Goal: Navigation & Orientation: Find specific page/section

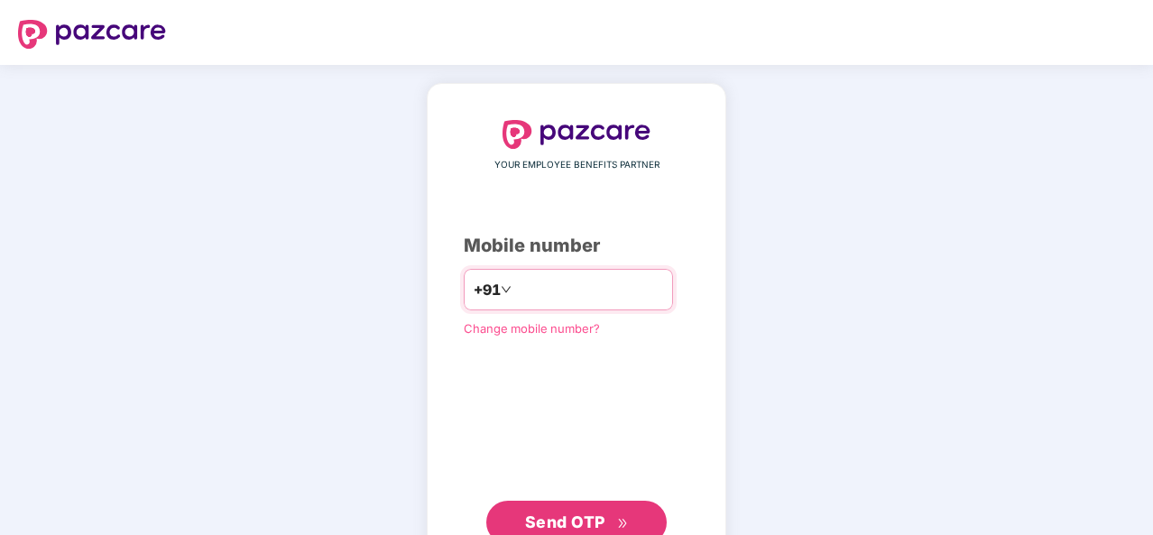
click at [549, 291] on input "number" at bounding box center [589, 289] width 148 height 29
type input "**********"
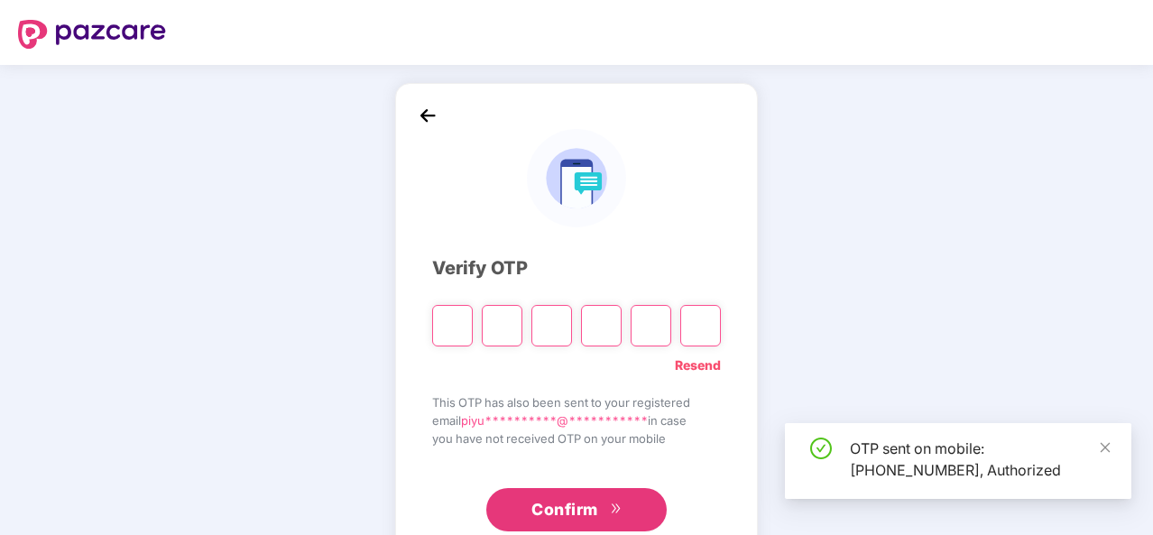
type input "*"
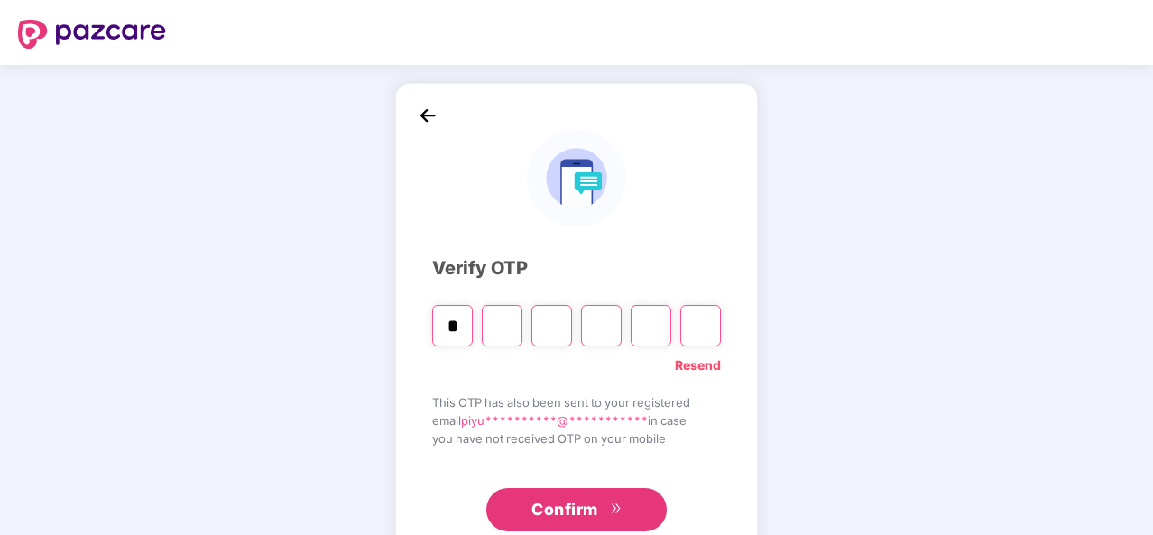
type input "*"
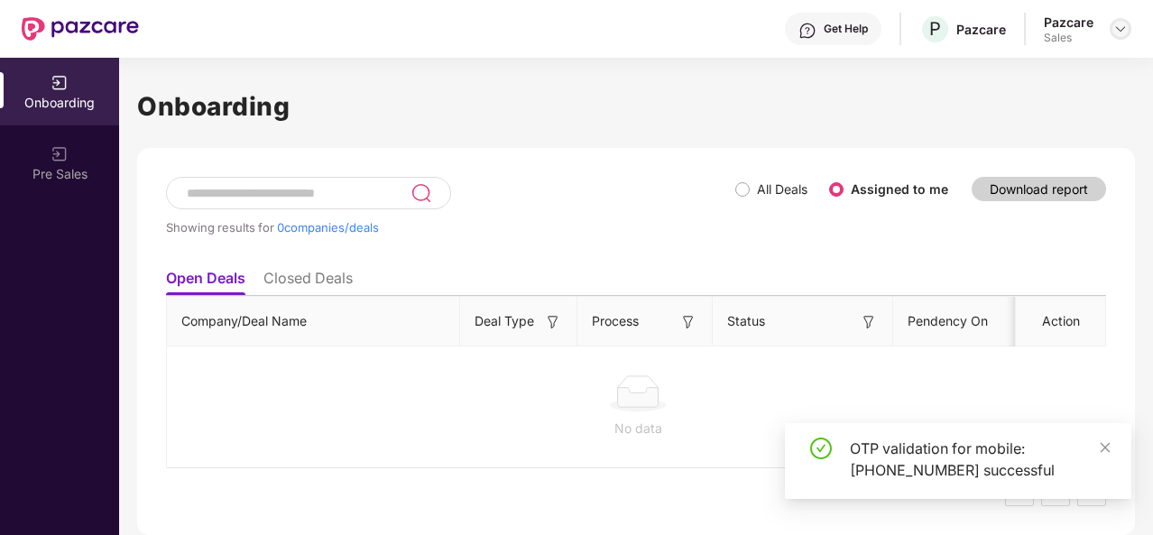
click at [1123, 28] on img at bounding box center [1120, 29] width 14 height 14
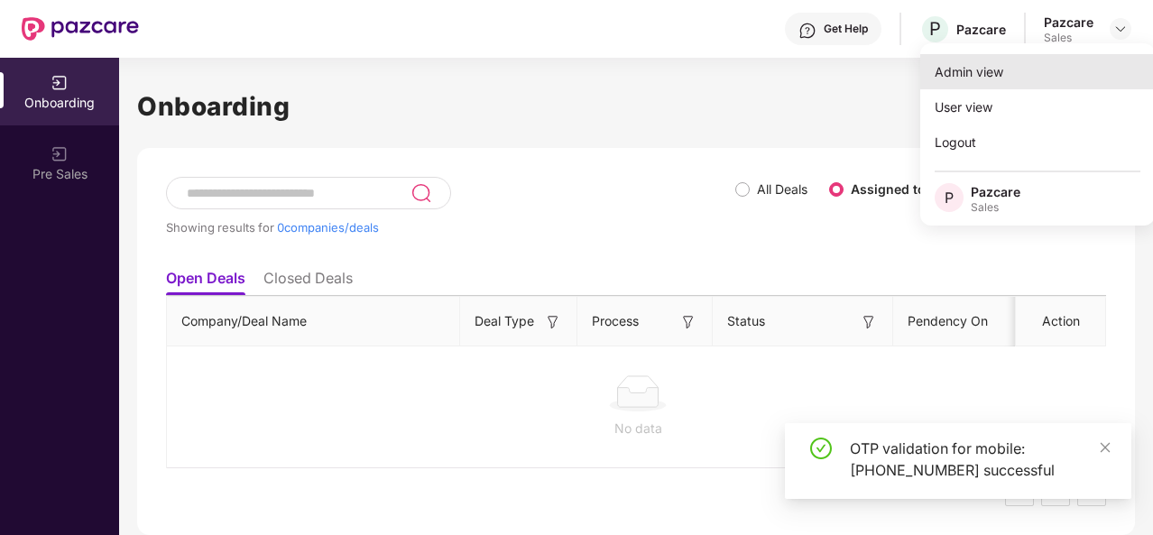
click at [1028, 73] on div "Admin view" at bounding box center [1037, 71] width 234 height 35
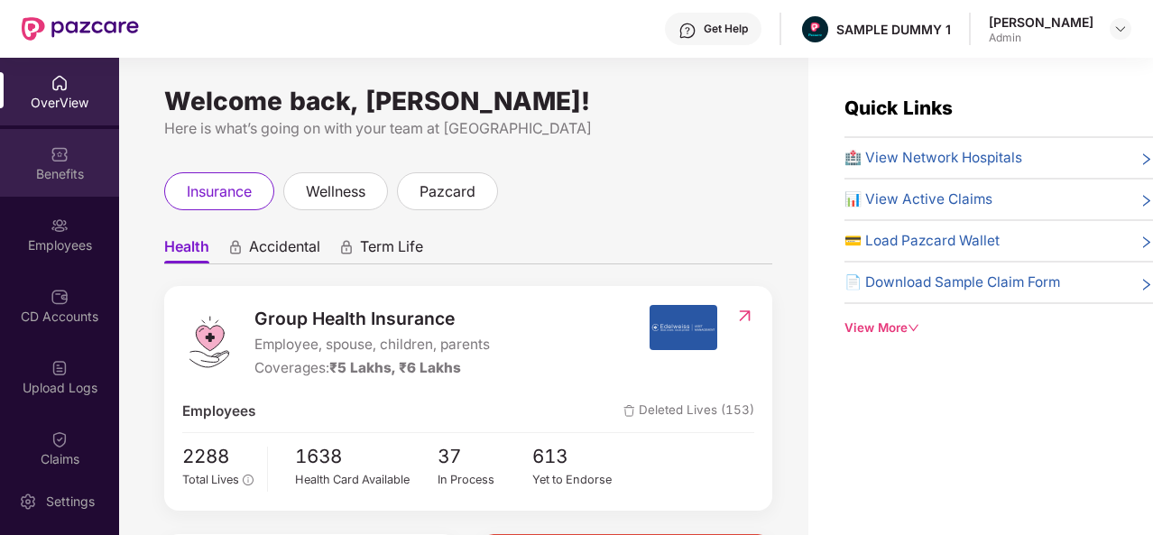
click at [68, 161] on div "Benefits" at bounding box center [59, 163] width 119 height 68
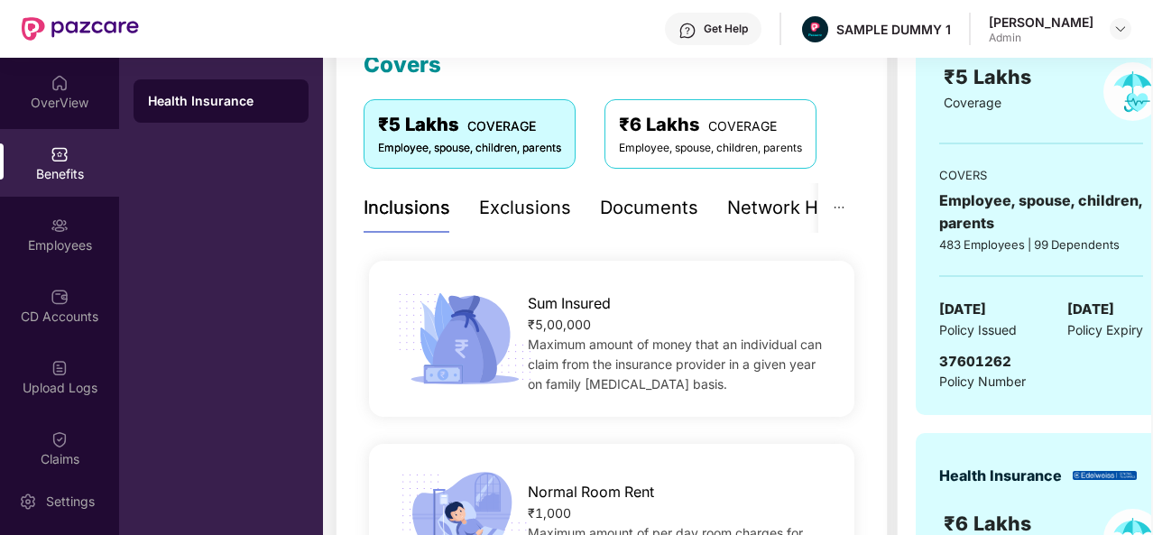
scroll to position [244, 0]
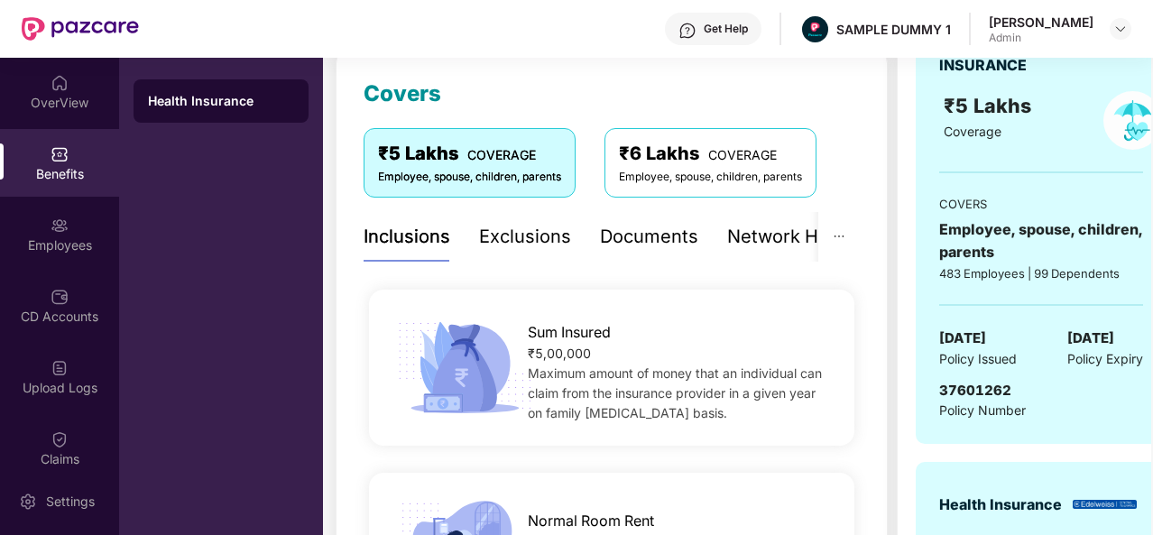
click at [662, 241] on div "Documents" at bounding box center [649, 237] width 98 height 28
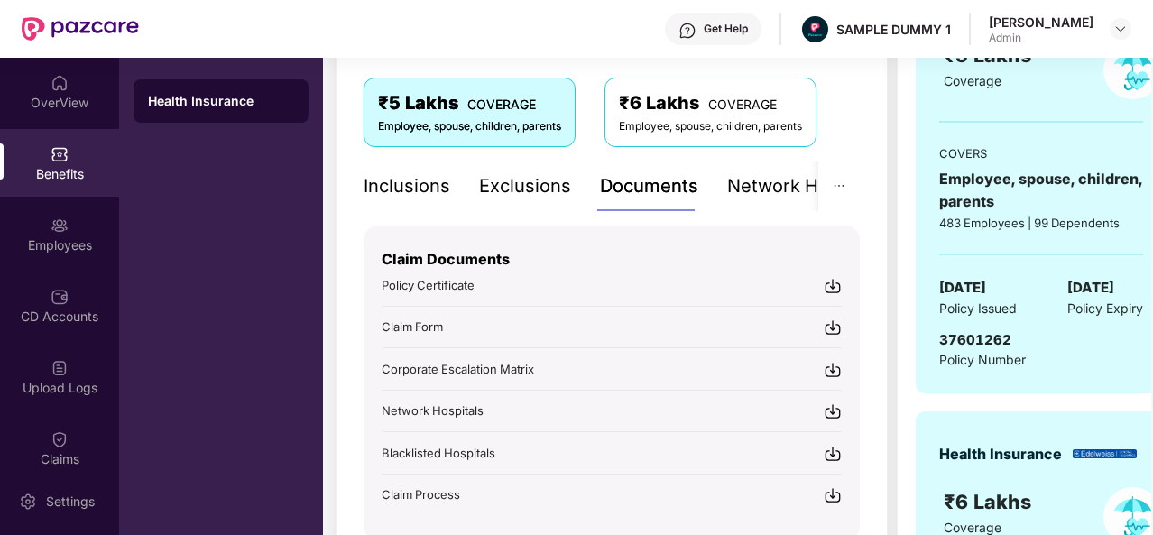
scroll to position [298, 0]
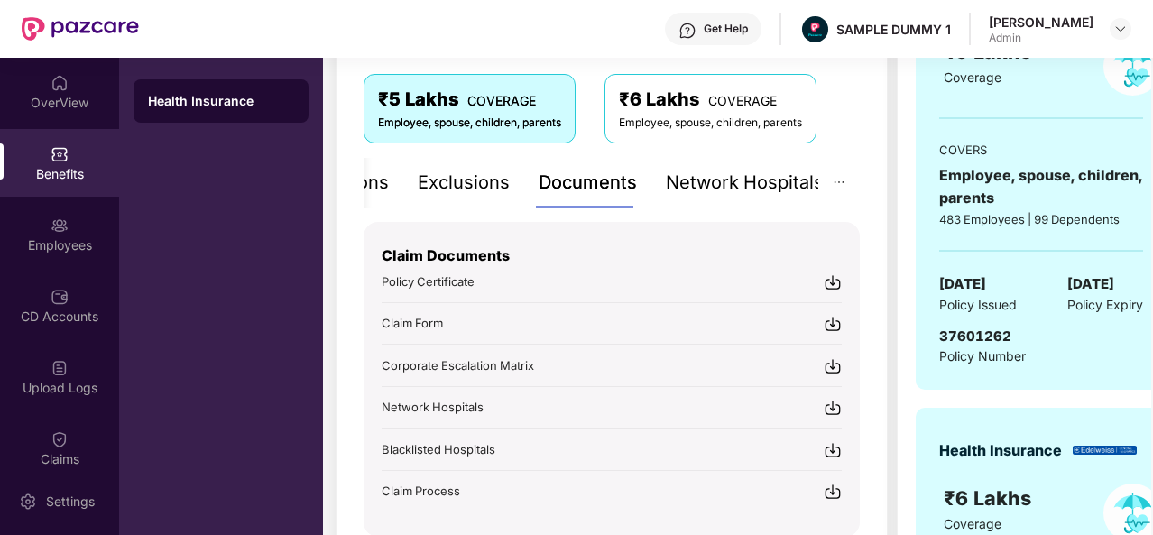
click at [773, 184] on div "Network Hospitals" at bounding box center [745, 183] width 158 height 28
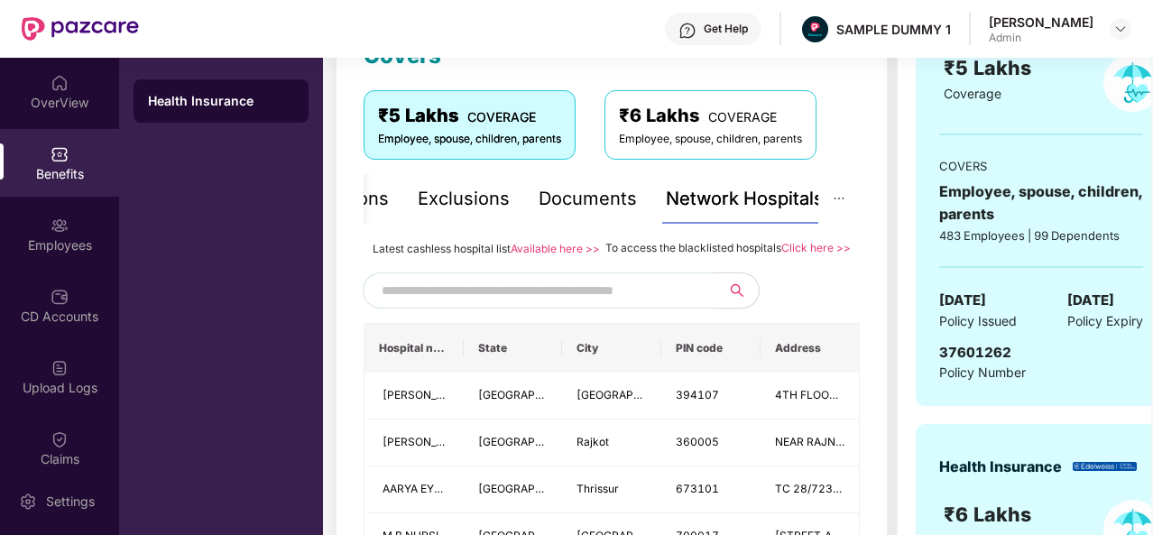
scroll to position [281, 0]
click at [589, 304] on input "text" at bounding box center [536, 290] width 308 height 27
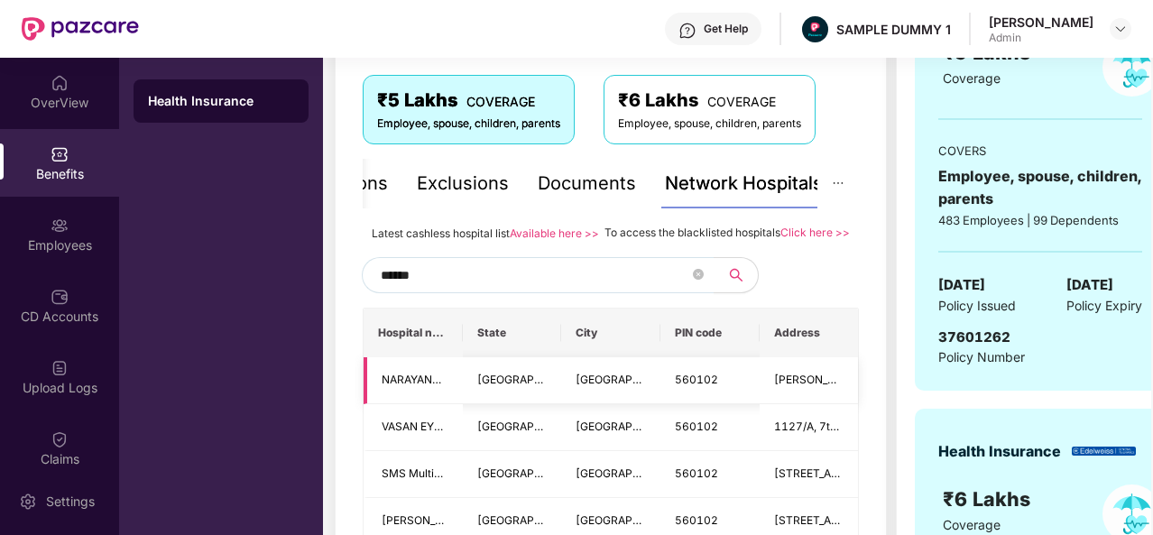
scroll to position [296, 0]
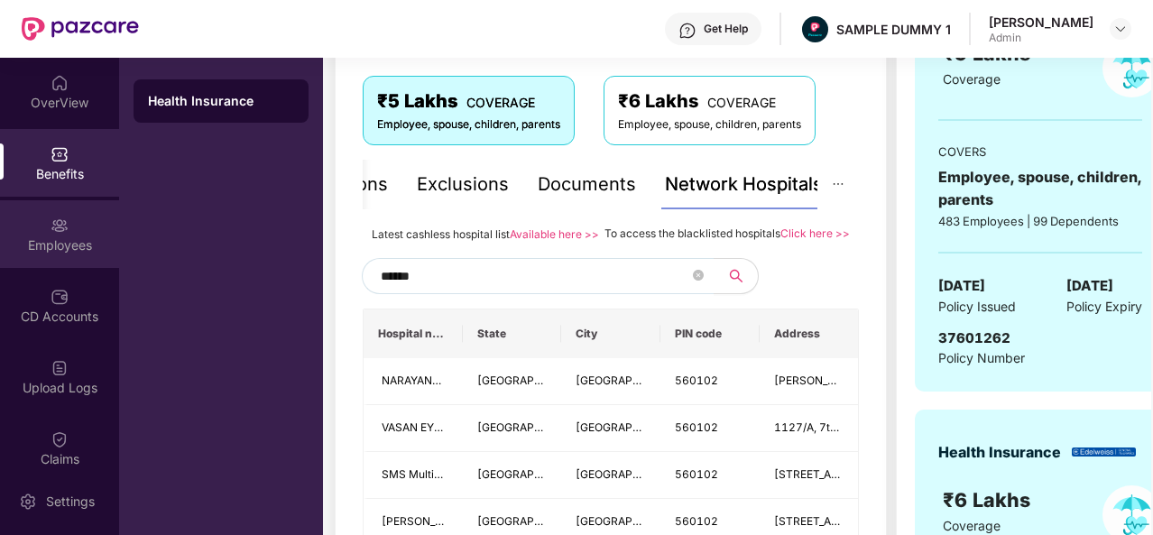
type input "******"
click at [74, 232] on div "Employees" at bounding box center [59, 234] width 119 height 68
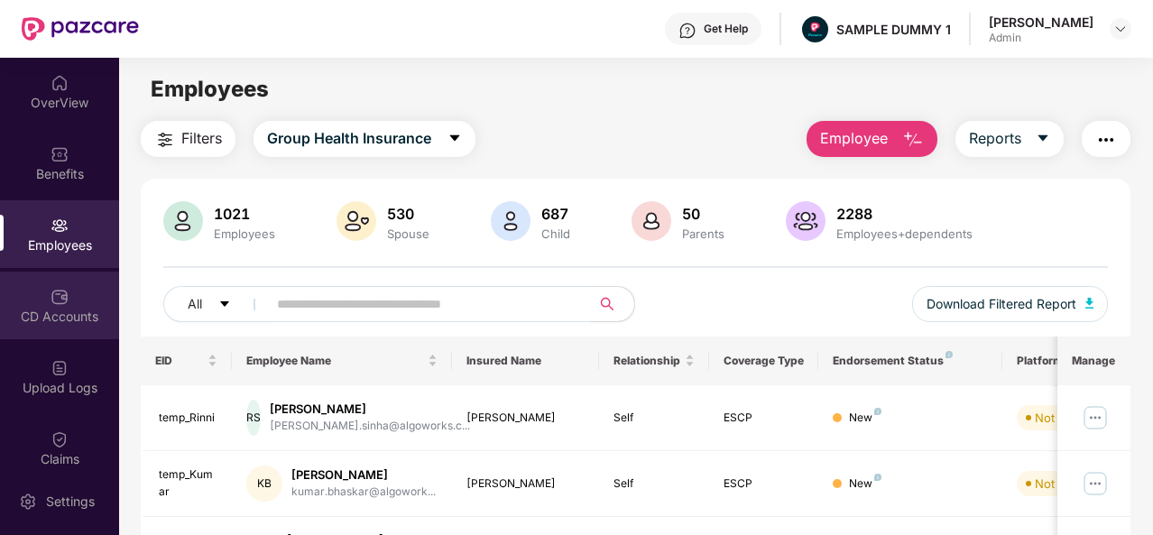
click at [73, 300] on div "CD Accounts" at bounding box center [59, 305] width 119 height 68
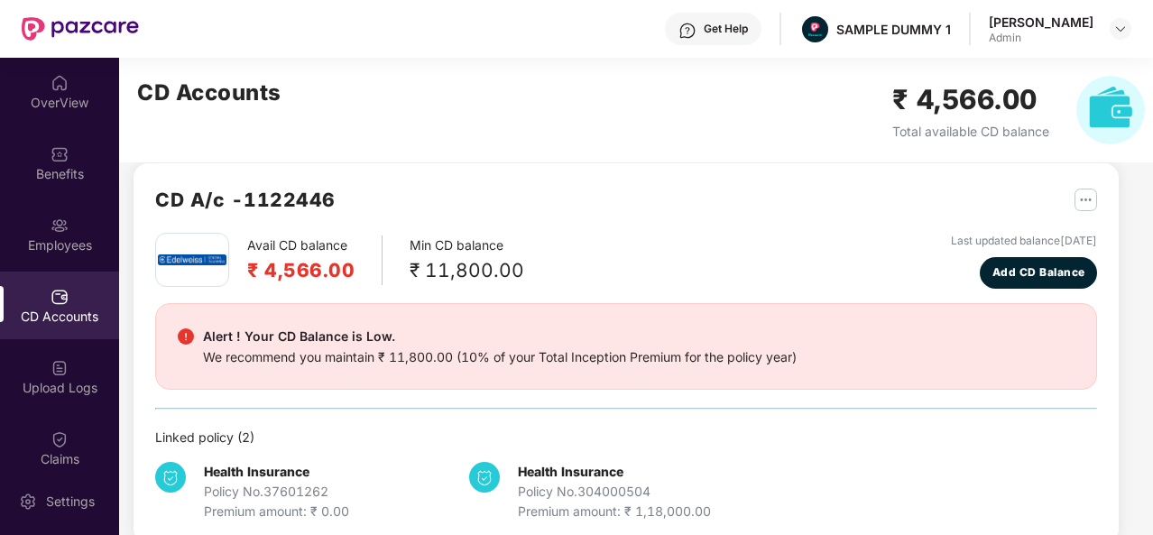
scroll to position [23, 0]
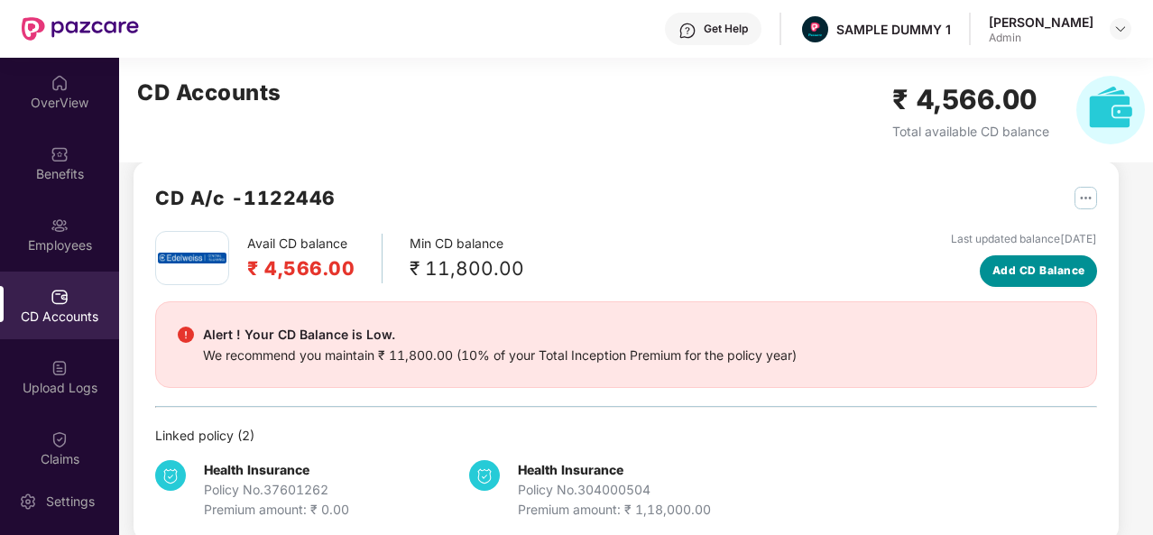
click at [1028, 273] on span "Add CD Balance" at bounding box center [1038, 270] width 93 height 17
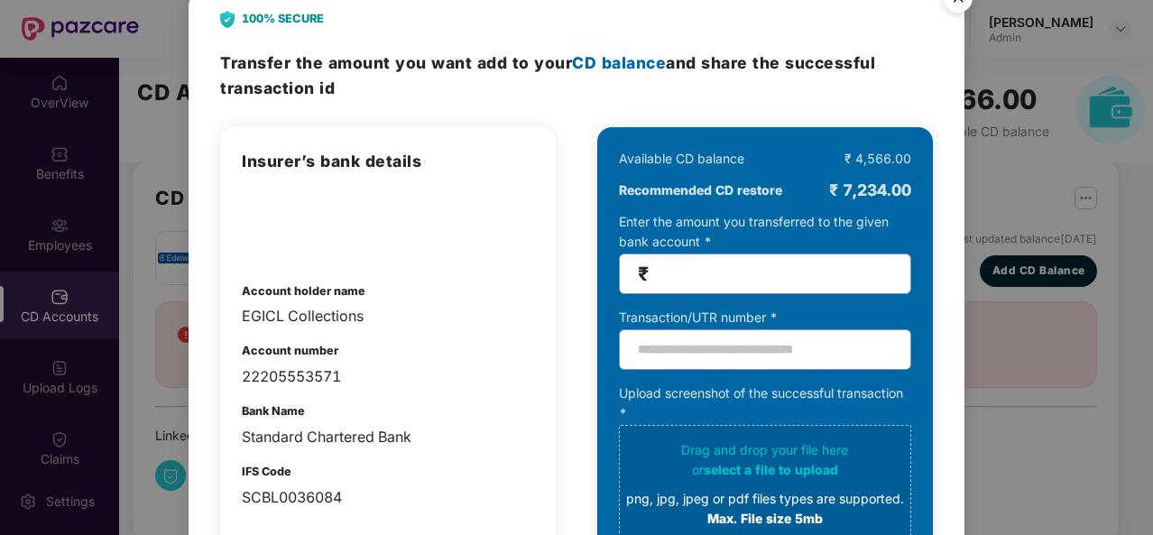
scroll to position [0, 0]
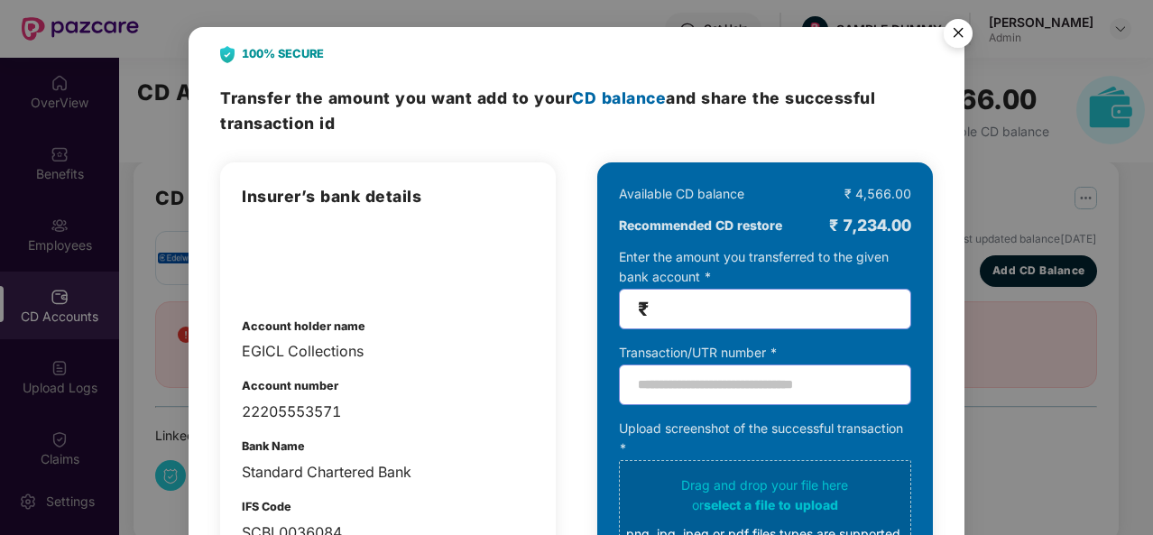
click at [951, 25] on img "Close" at bounding box center [958, 36] width 51 height 51
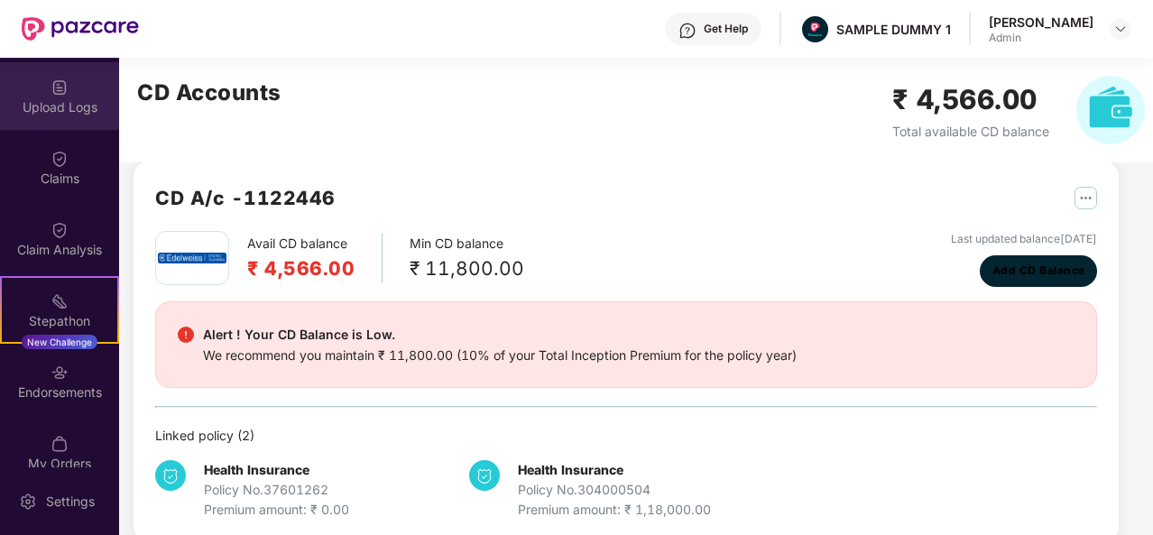
scroll to position [314, 0]
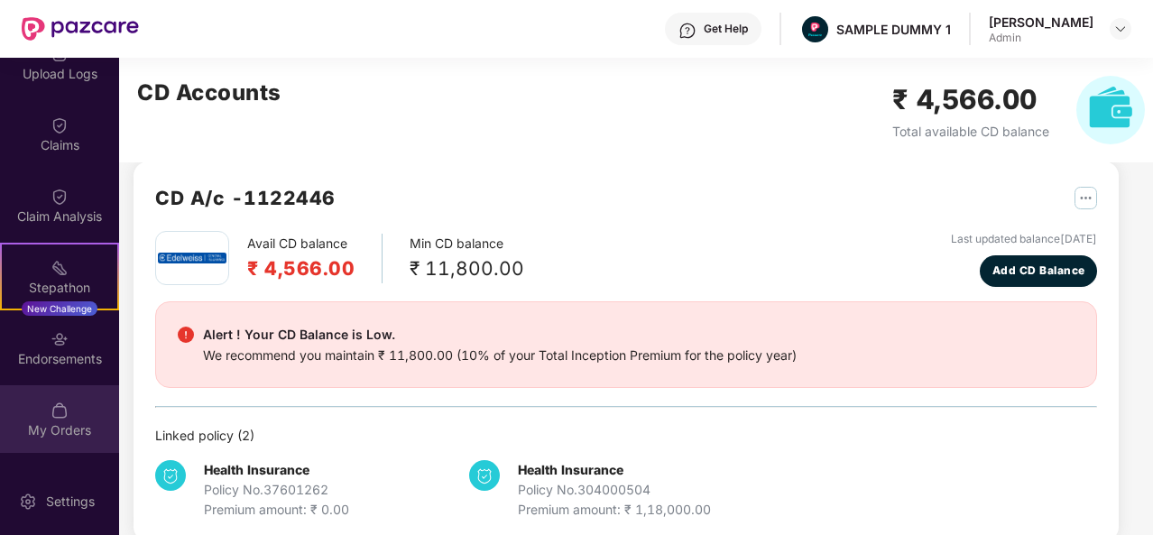
click at [61, 405] on img at bounding box center [60, 410] width 18 height 18
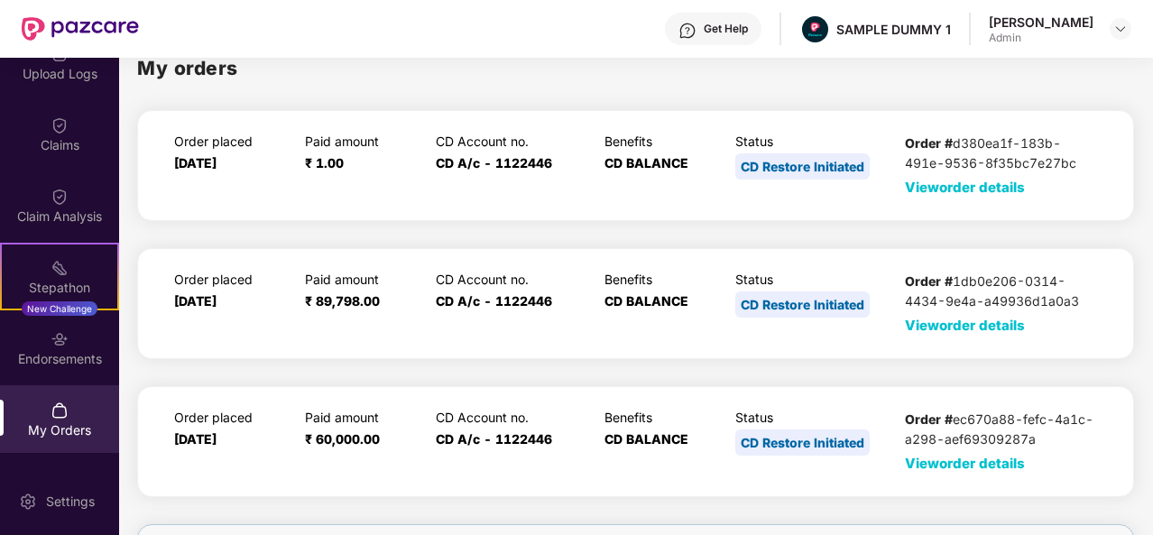
click at [966, 190] on span "View order details" at bounding box center [965, 187] width 120 height 17
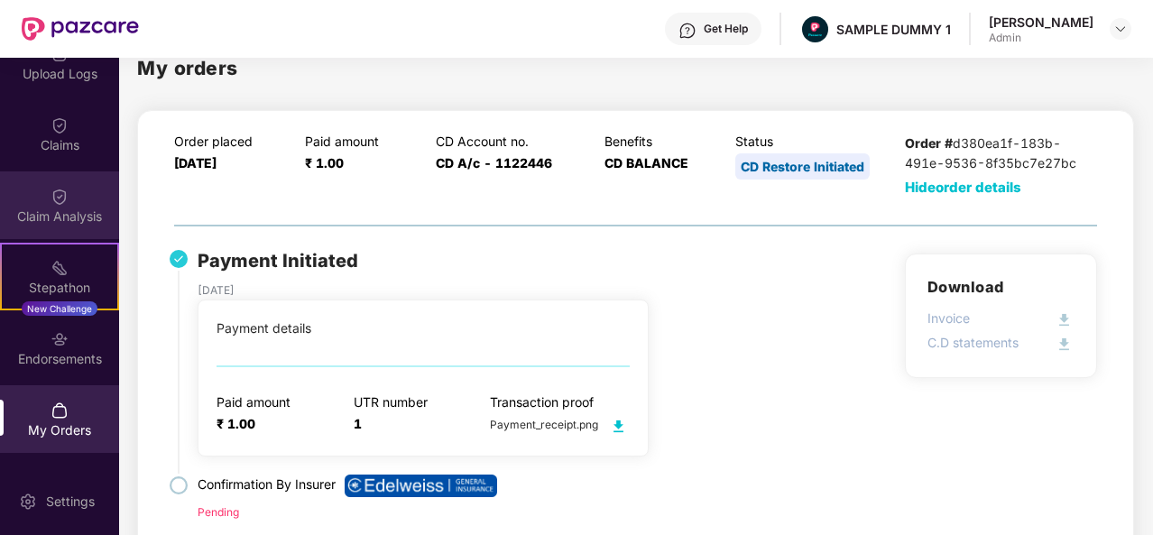
click at [92, 199] on div "Claim Analysis" at bounding box center [59, 205] width 119 height 68
